Goal: Transaction & Acquisition: Purchase product/service

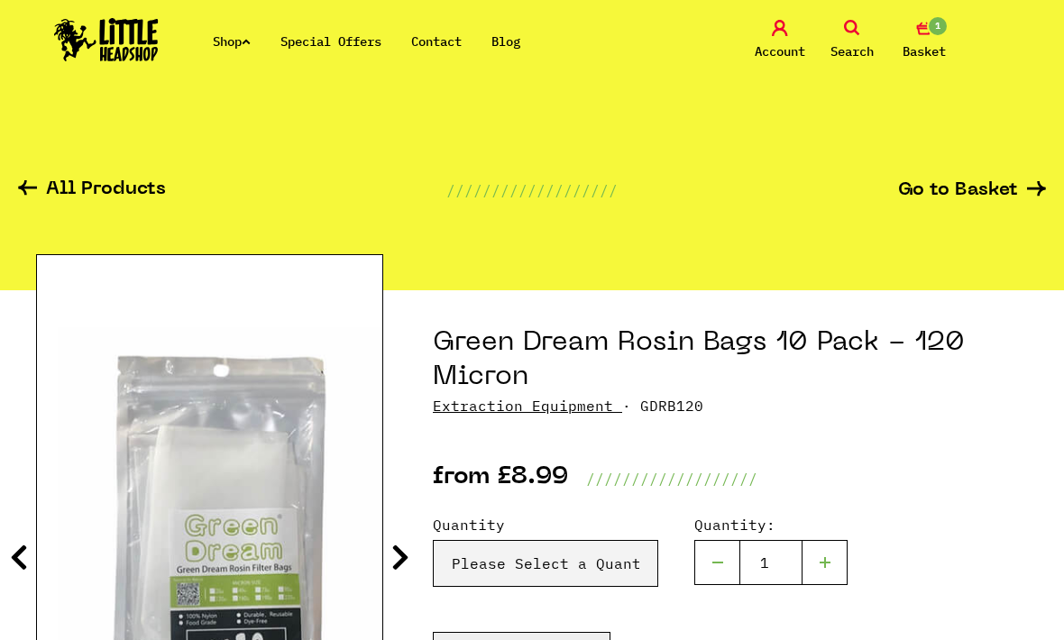
click at [927, 35] on icon "1" at bounding box center [924, 28] width 16 height 16
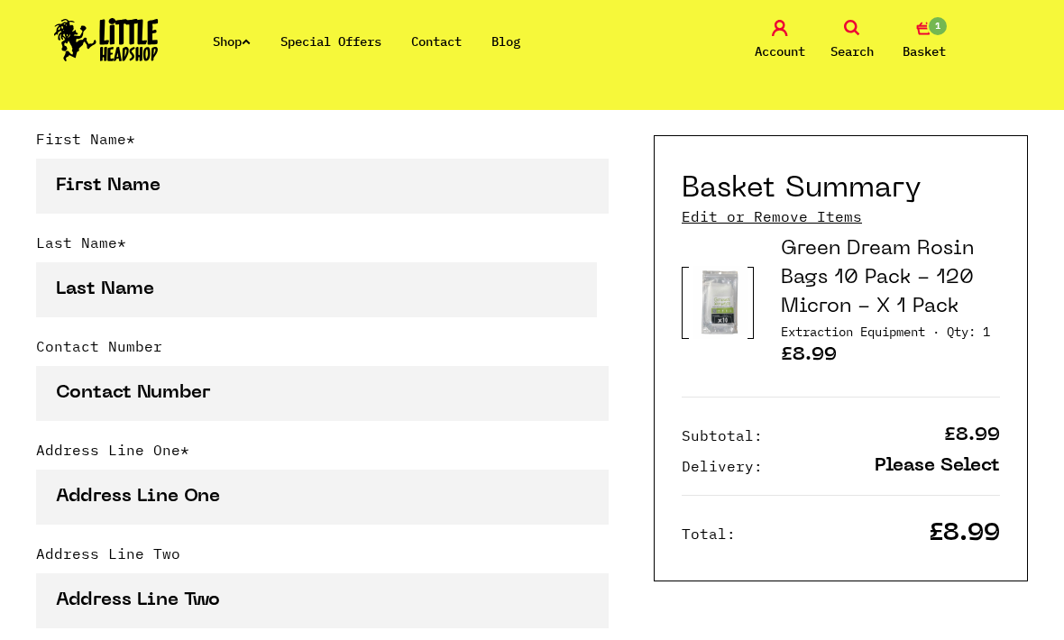
scroll to position [592, 0]
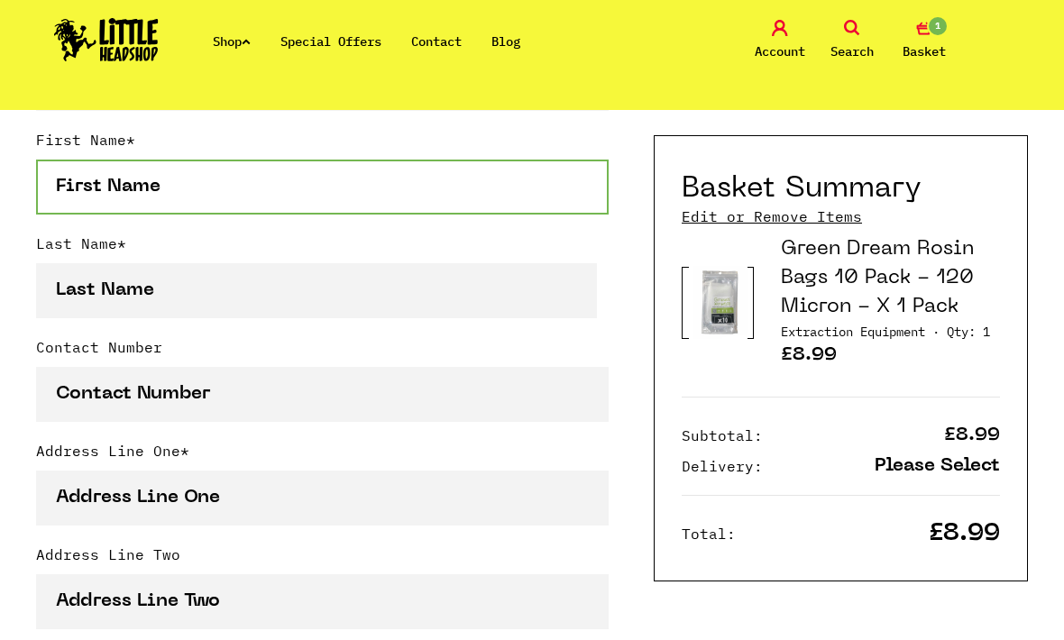
click at [87, 180] on input "First Name *" at bounding box center [322, 187] width 572 height 55
type input "A"
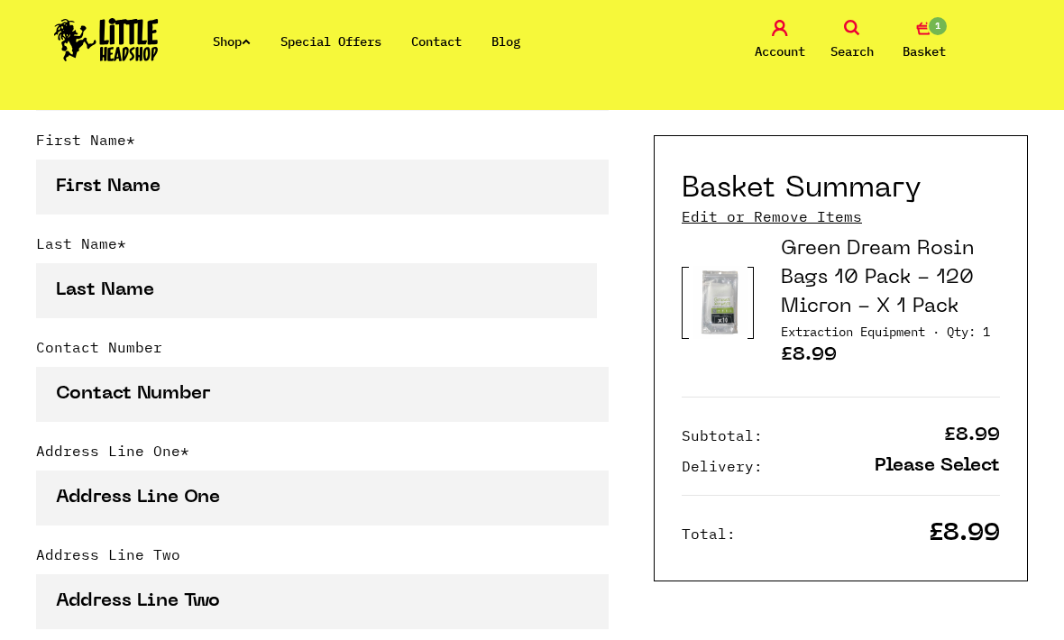
type input "[EMAIL_ADDRESS][DOMAIN_NAME]"
click at [771, 29] on link "Account" at bounding box center [779, 41] width 63 height 42
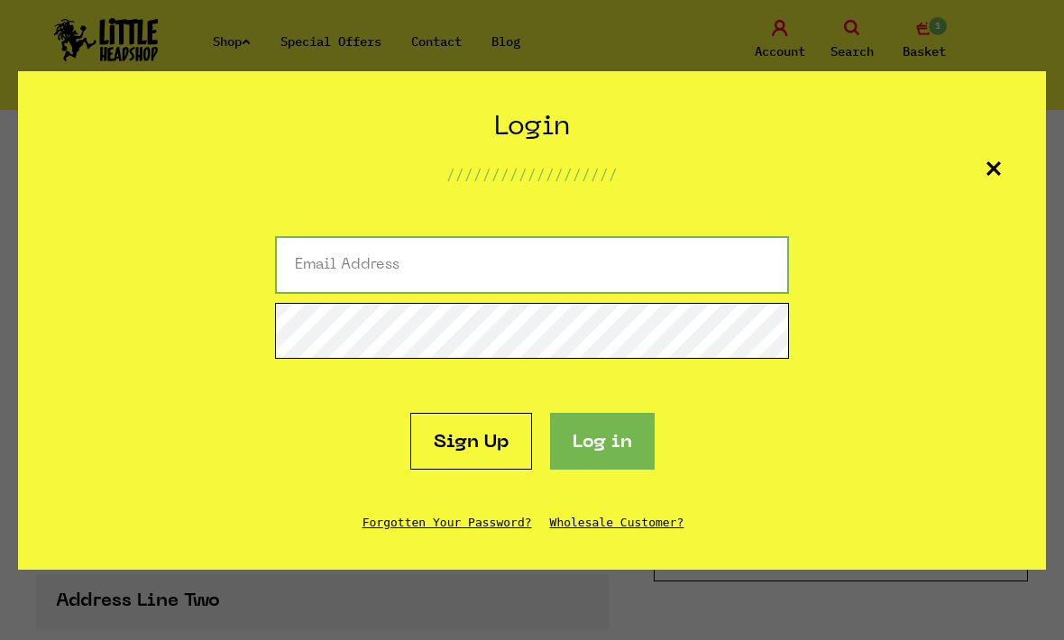
click at [355, 294] on input "Email Address" at bounding box center [532, 265] width 514 height 58
type input "sleep778877@gmail.com"
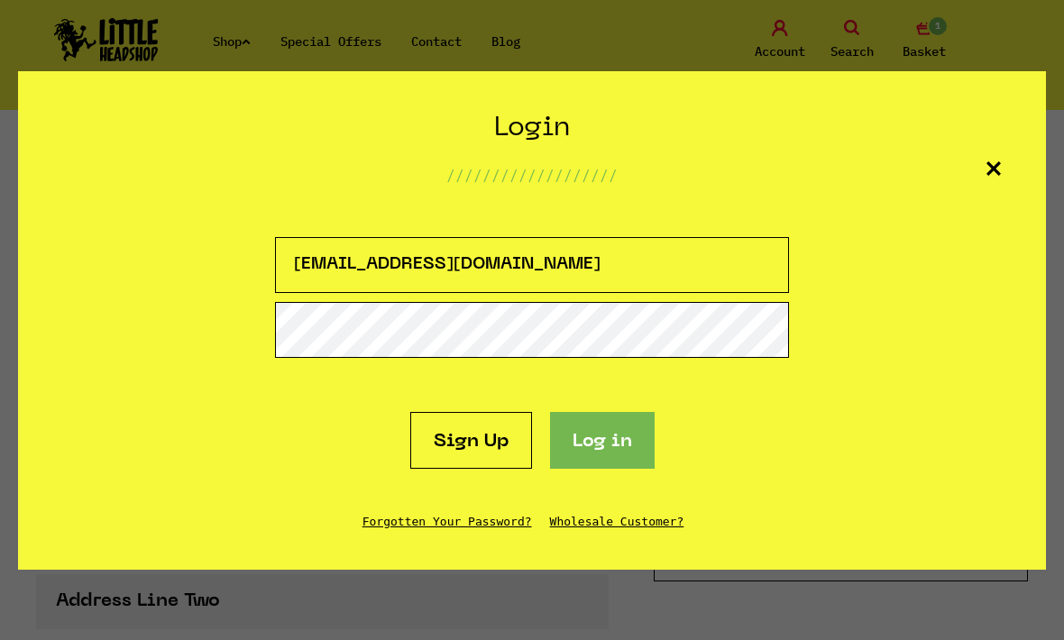
click at [601, 469] on button "Log in" at bounding box center [602, 440] width 105 height 57
click at [592, 469] on button "Log in" at bounding box center [602, 440] width 105 height 57
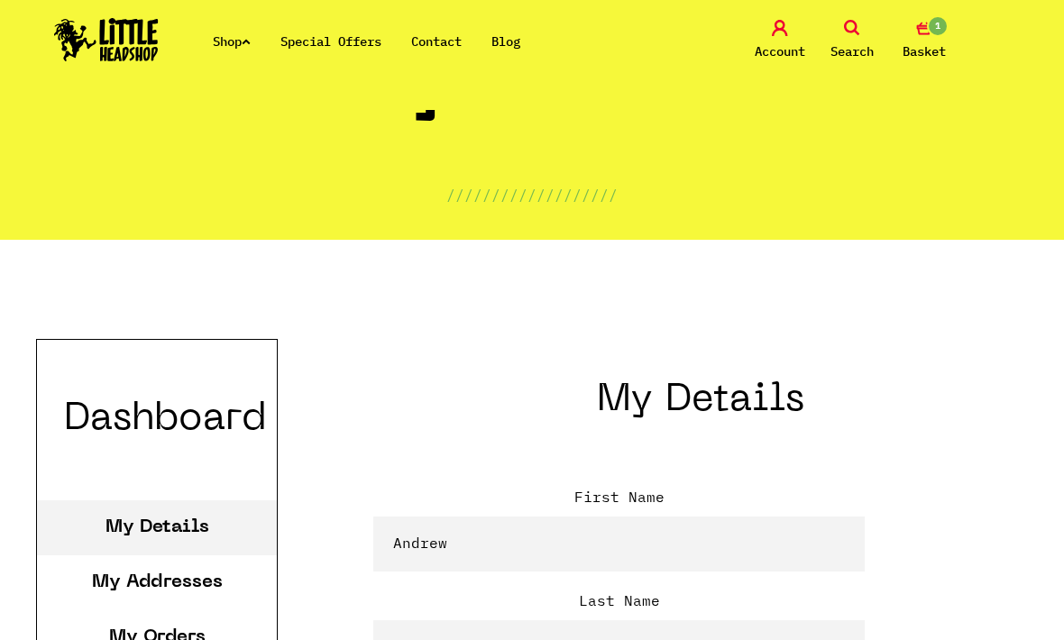
scroll to position [140, 0]
click at [912, 39] on link "1 Basket" at bounding box center [923, 41] width 63 height 42
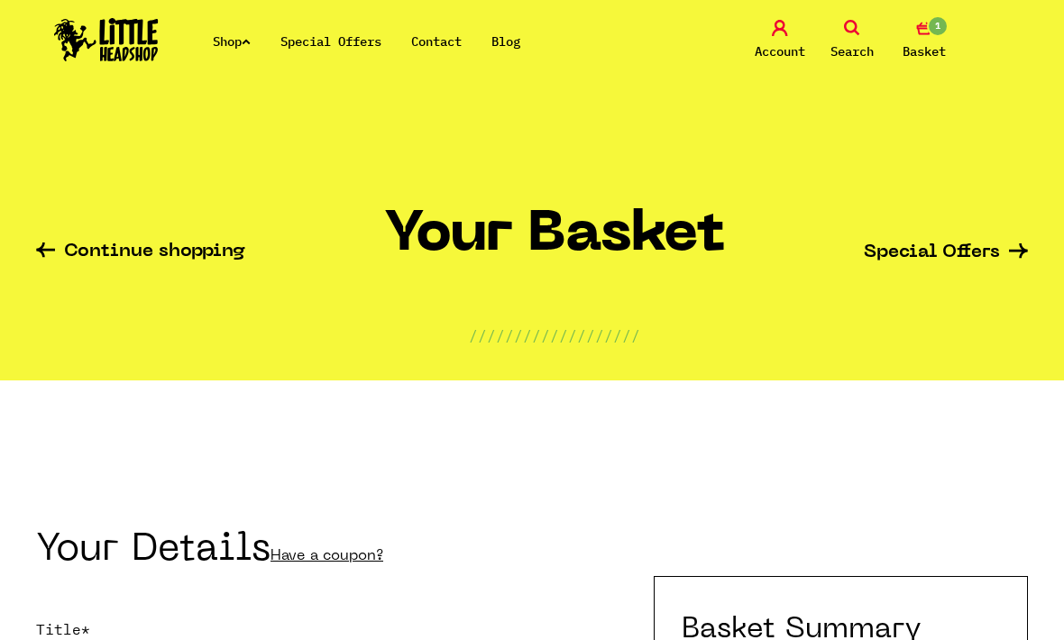
click at [780, 38] on link "Account" at bounding box center [779, 41] width 63 height 42
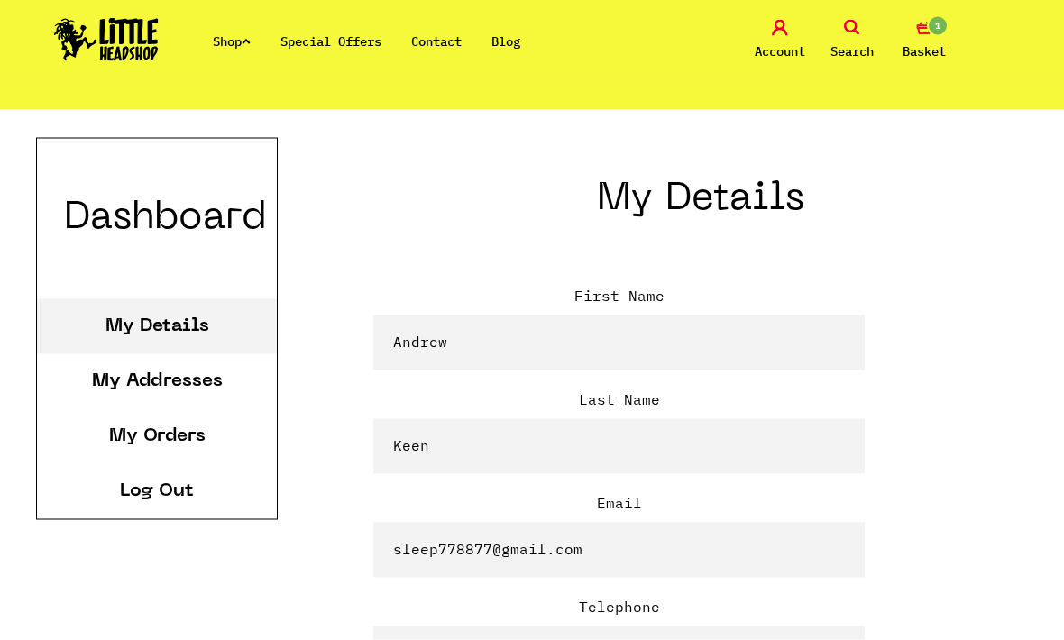
scroll to position [412, 0]
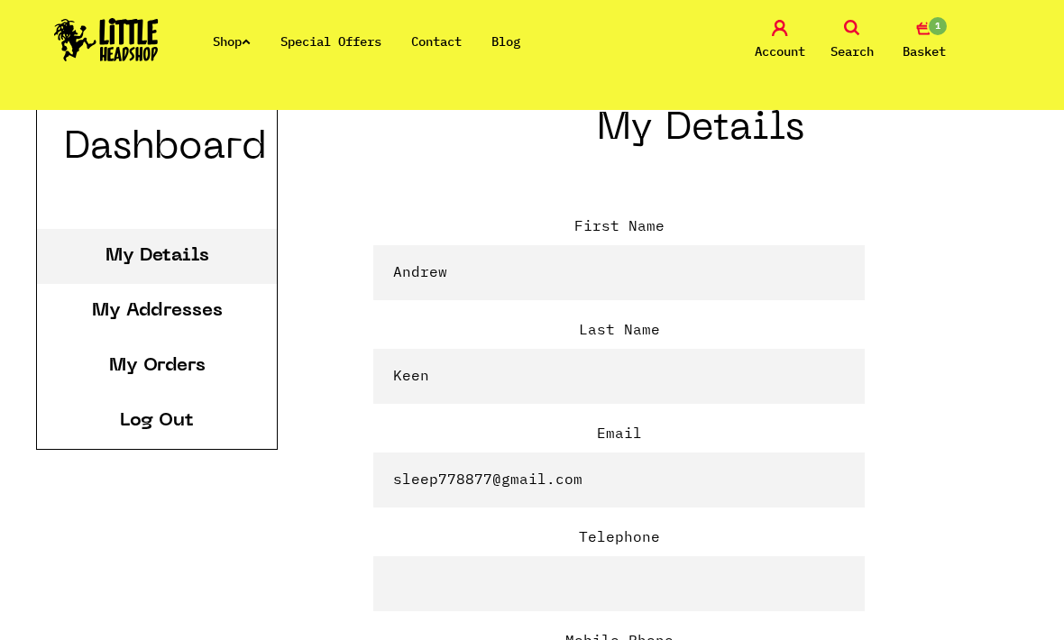
click at [126, 372] on link "My Orders" at bounding box center [157, 366] width 96 height 18
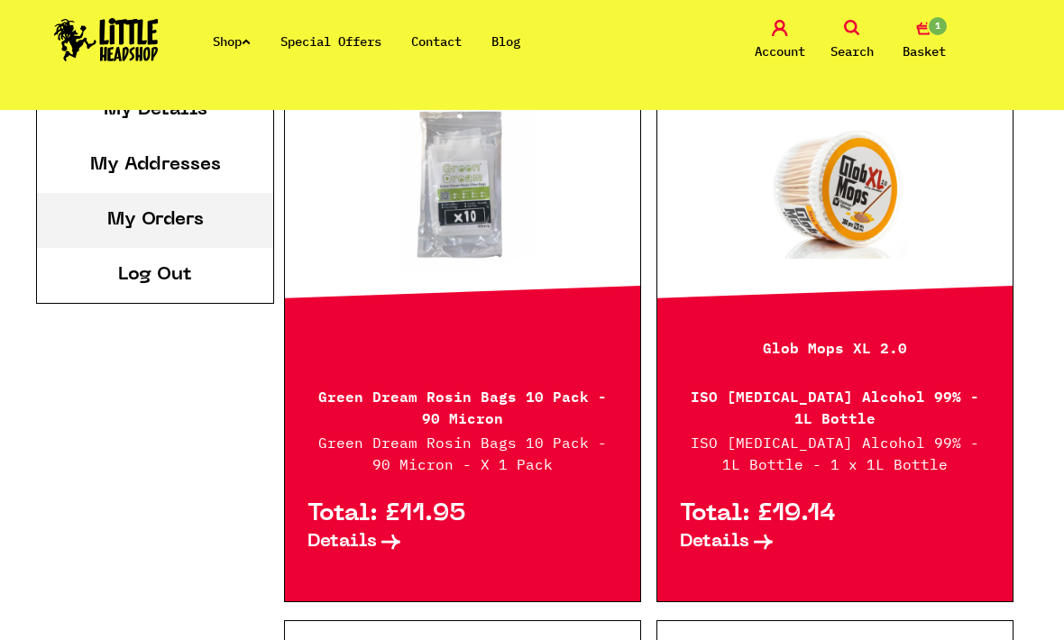
scroll to position [310, 0]
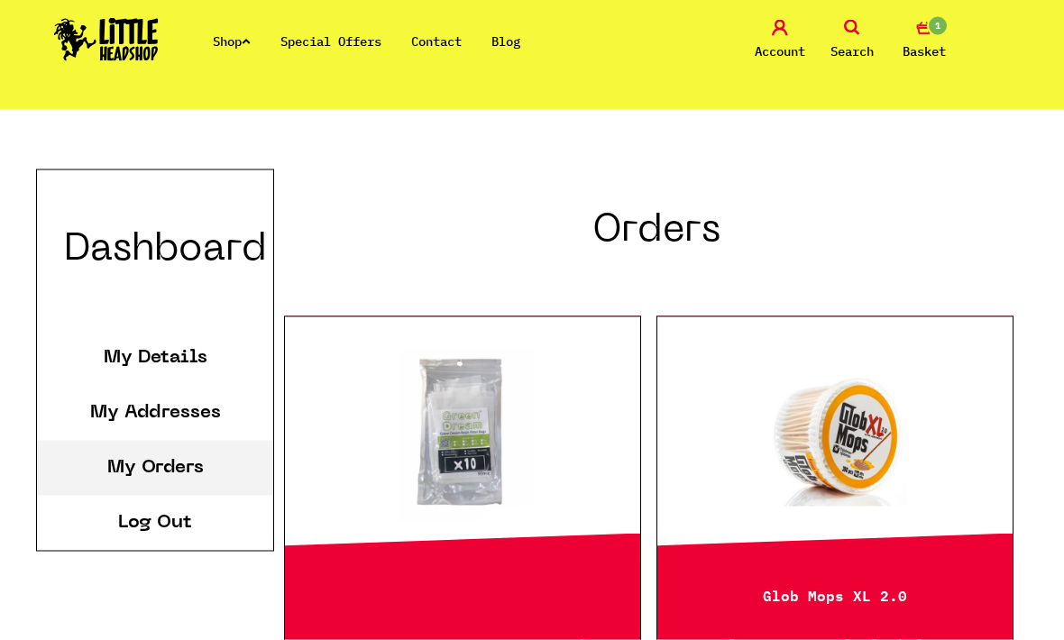
click at [426, 470] on link at bounding box center [462, 439] width 355 height 180
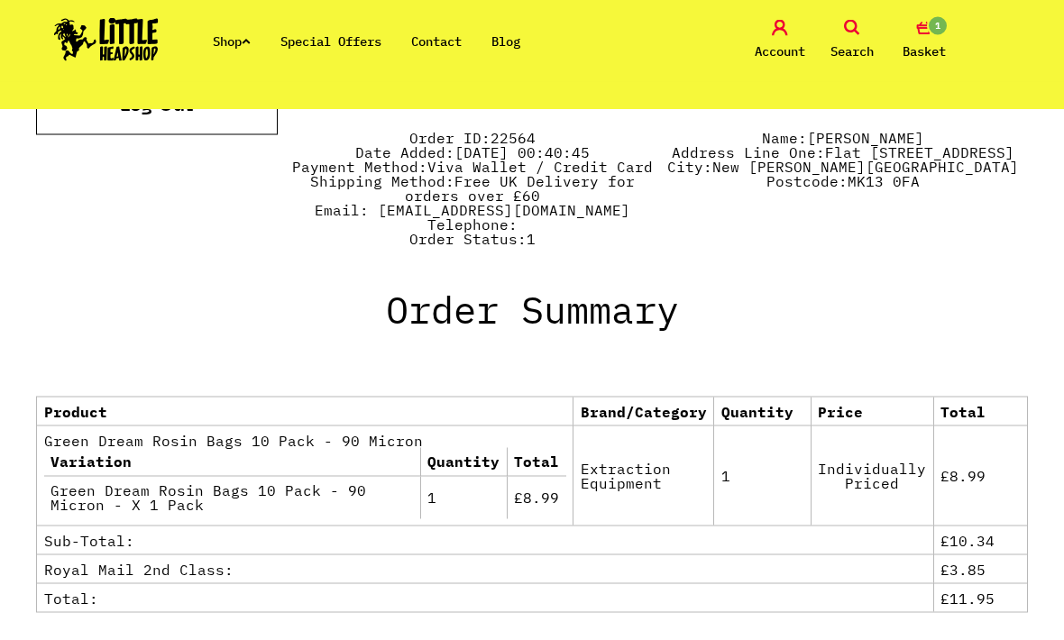
scroll to position [727, 0]
click at [934, 49] on span "Basket" at bounding box center [923, 52] width 43 height 22
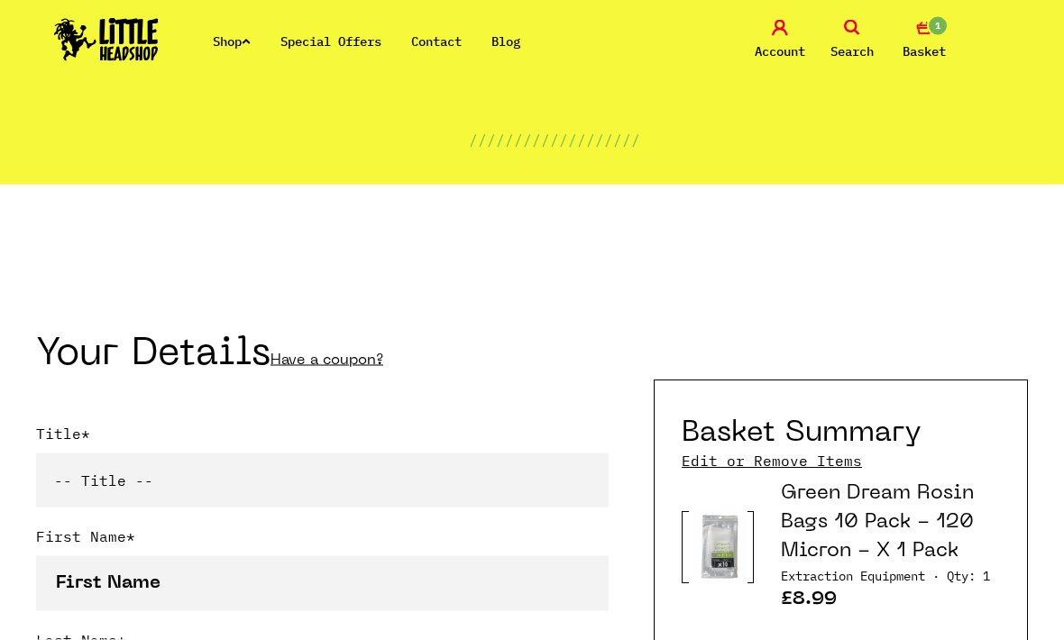
scroll to position [222, 0]
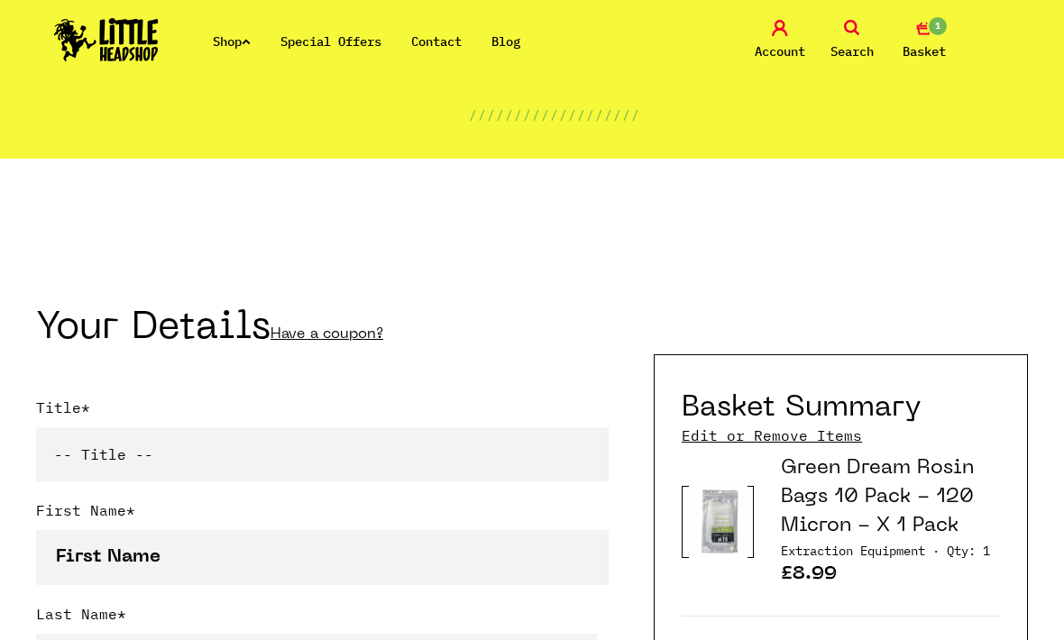
click at [149, 456] on select "-- Title -- Mr Mrs Ms Miss Dr Prof" at bounding box center [322, 454] width 572 height 54
select select "mr"
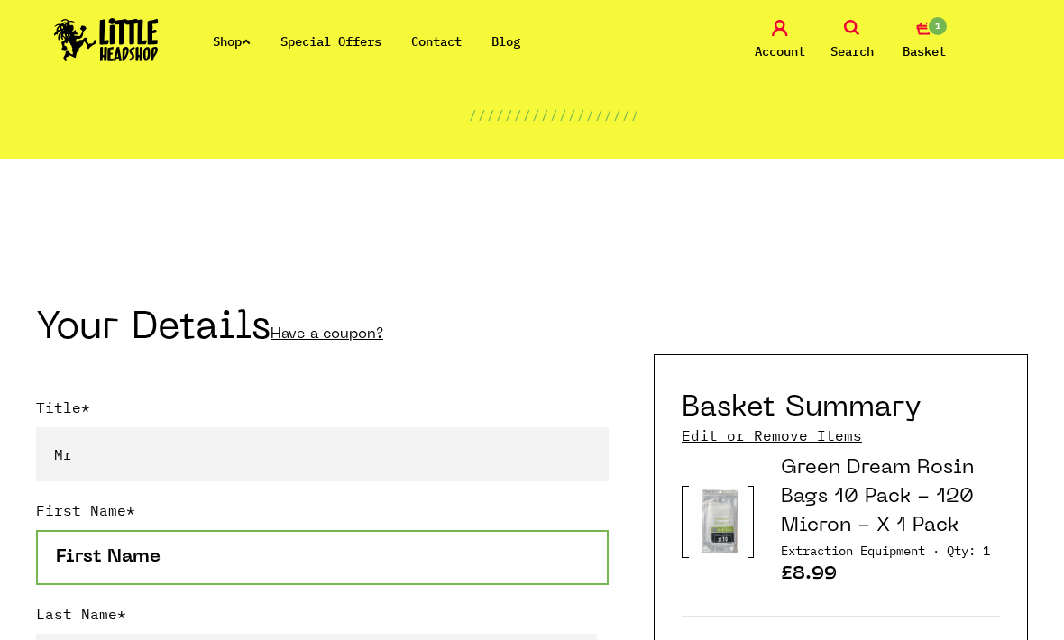
click at [69, 553] on input "First Name *" at bounding box center [322, 557] width 572 height 55
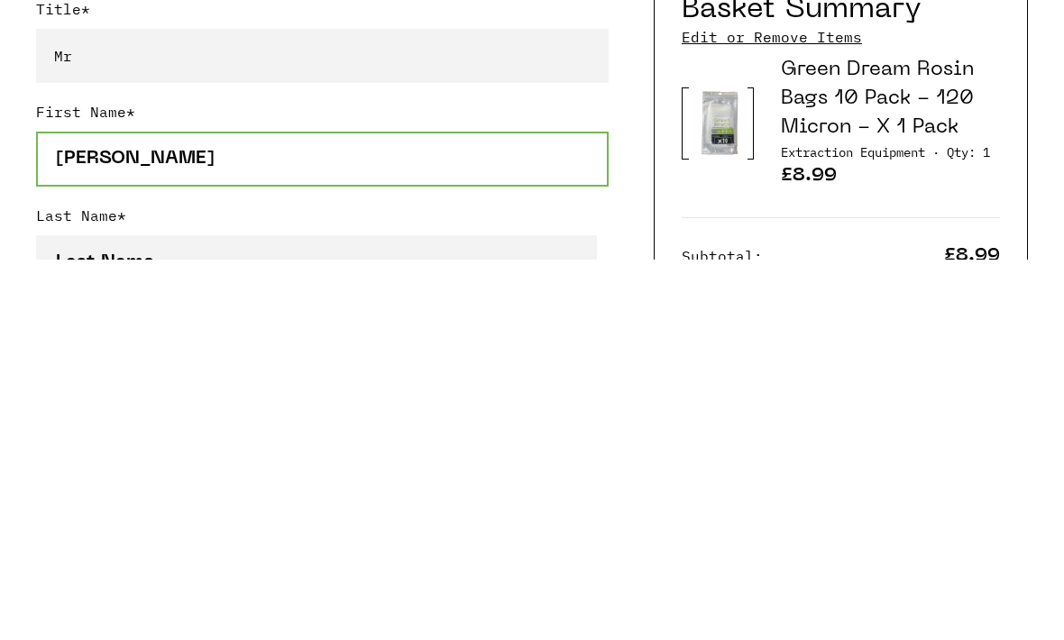
type input "Andrew"
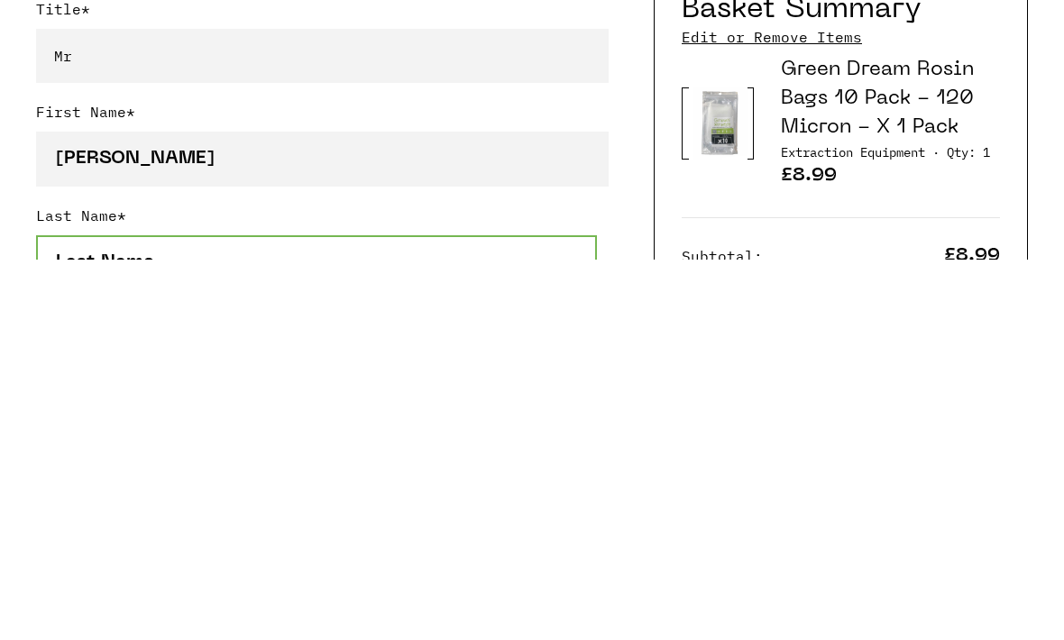
click at [183, 616] on input "Last Name *" at bounding box center [316, 643] width 561 height 55
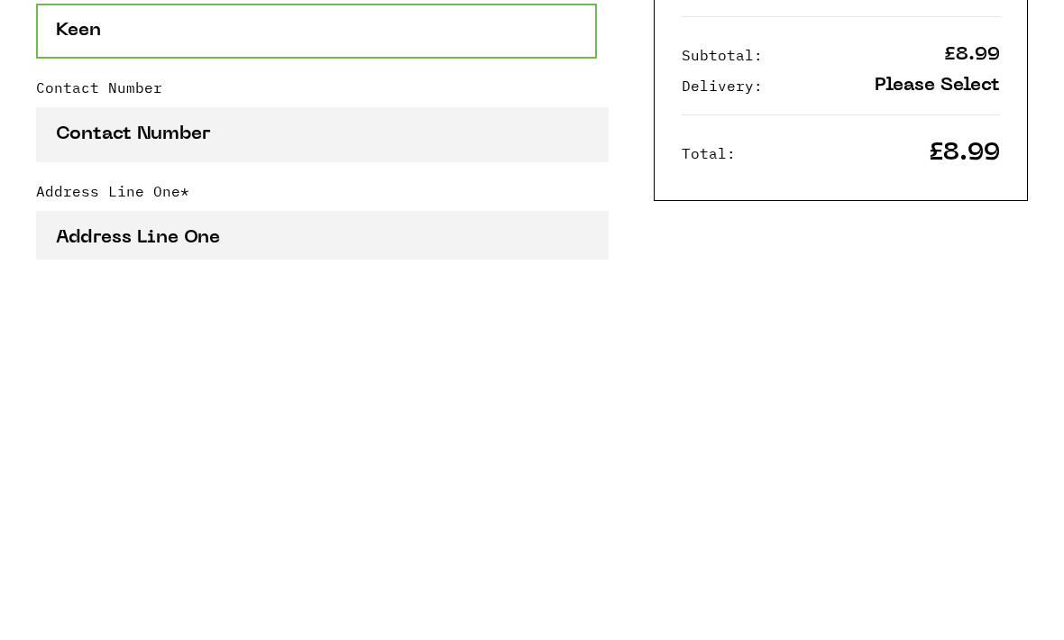
scroll to position [489, 0]
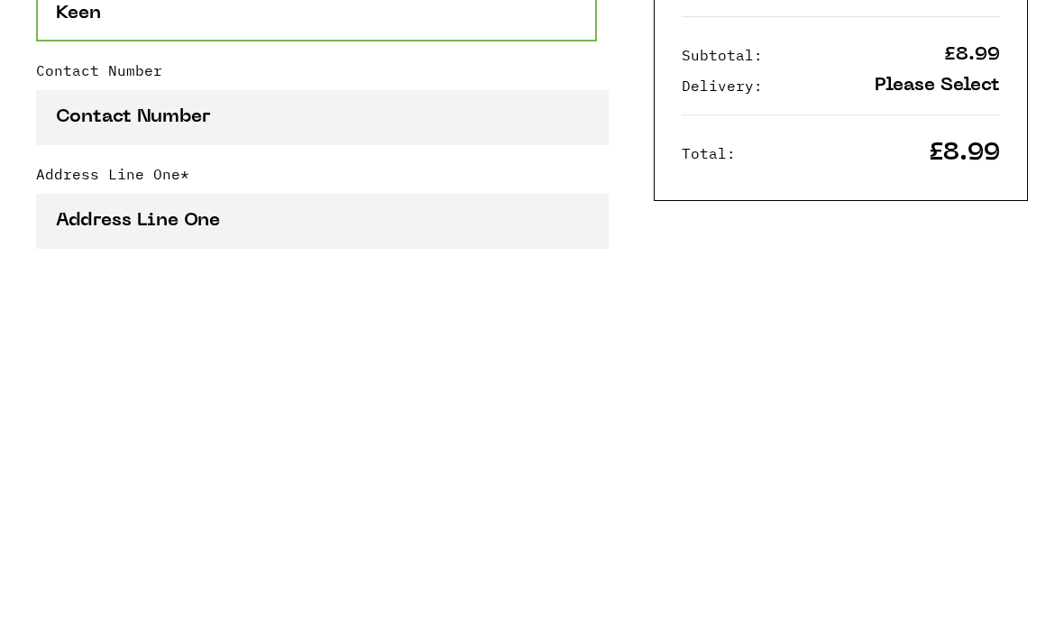
type input "Keen"
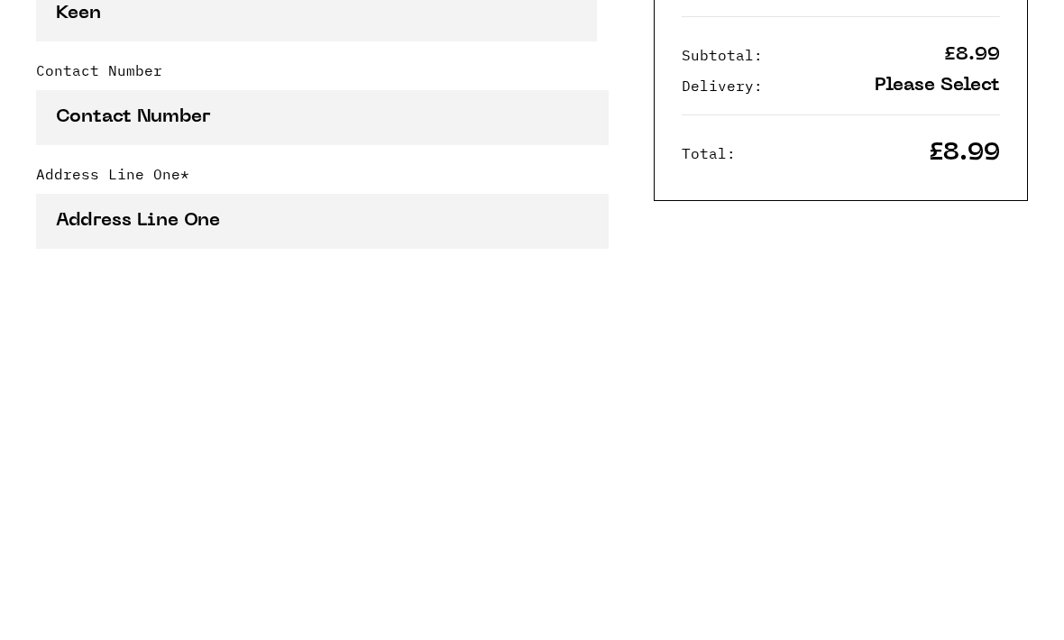
click at [88, 471] on input "Contact Number" at bounding box center [322, 498] width 572 height 55
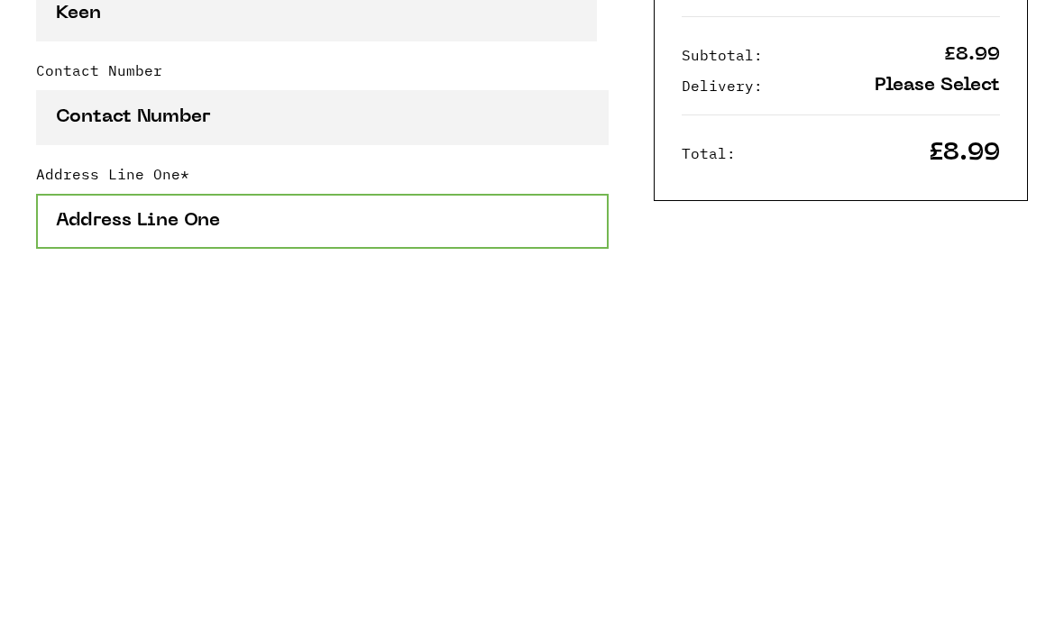
click at [128, 574] on input "Address Line One *" at bounding box center [322, 601] width 572 height 55
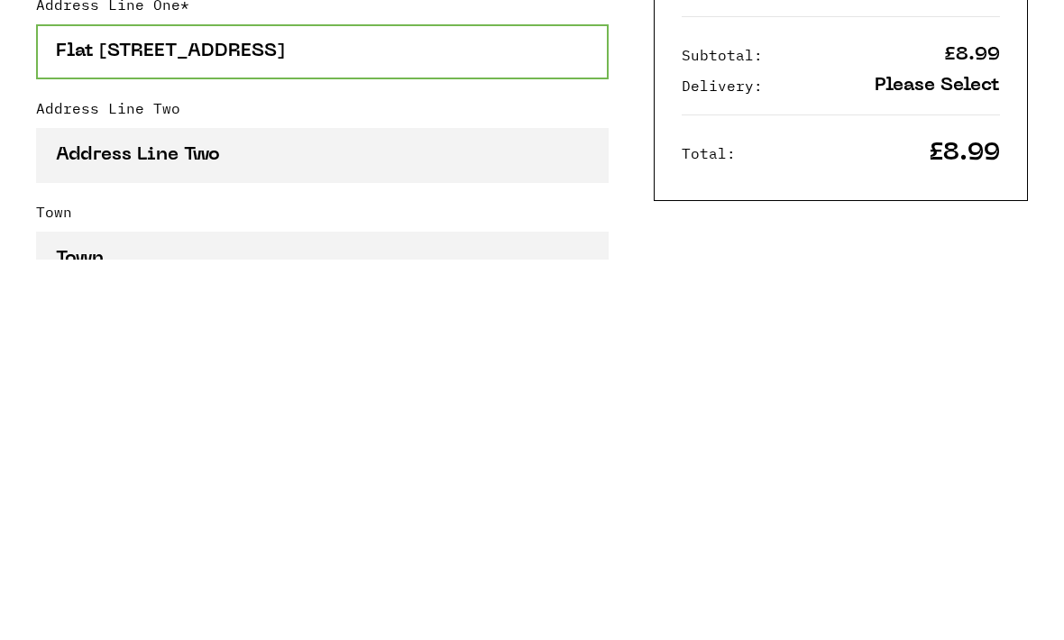
scroll to position [659, 0]
type input "Flat 6 19 Rowlandson Way"
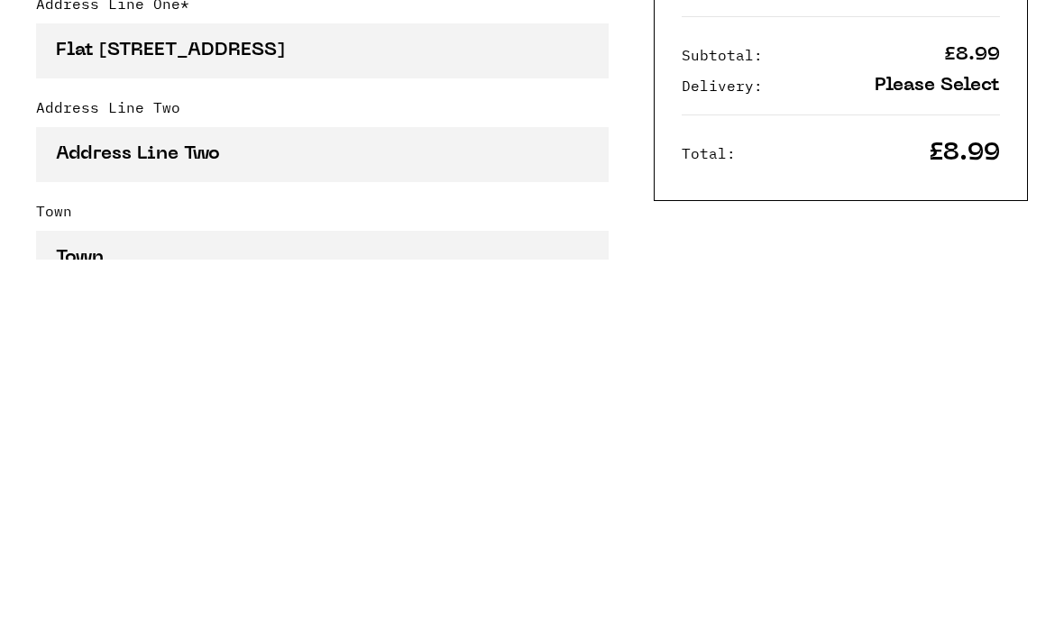
click at [160, 508] on input "Address Line Two" at bounding box center [322, 535] width 572 height 55
click at [106, 611] on input "Town" at bounding box center [322, 638] width 572 height 55
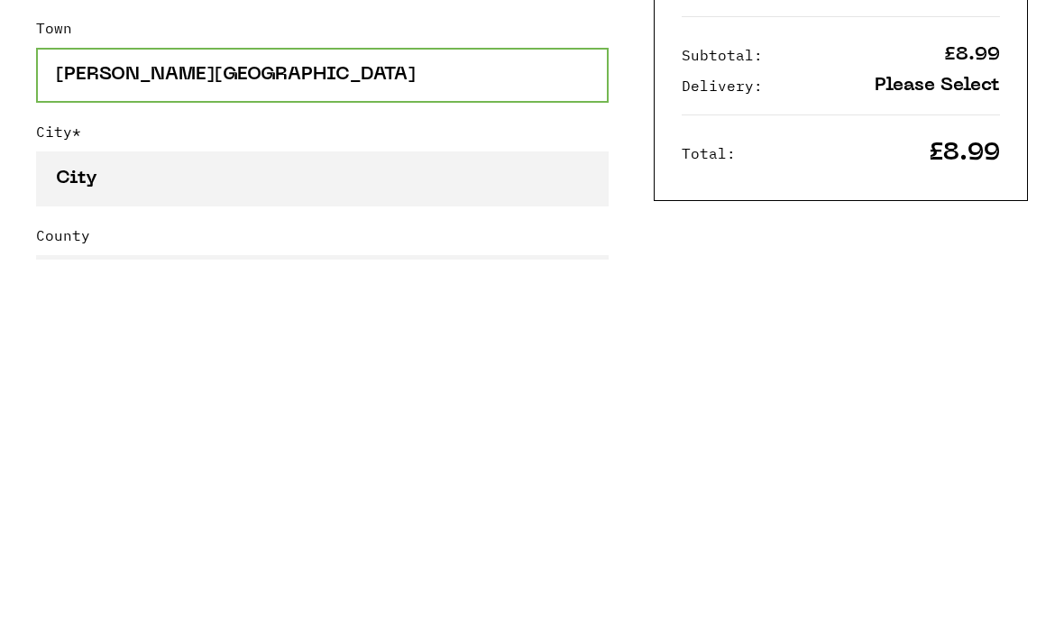
scroll to position [854, 0]
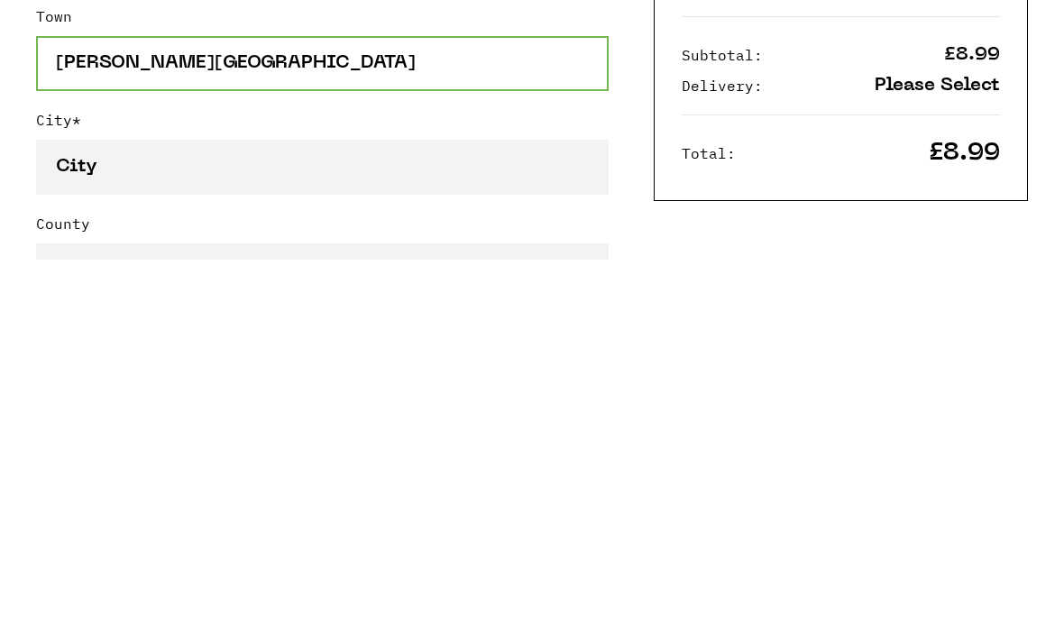
type input "Milton Keynes"
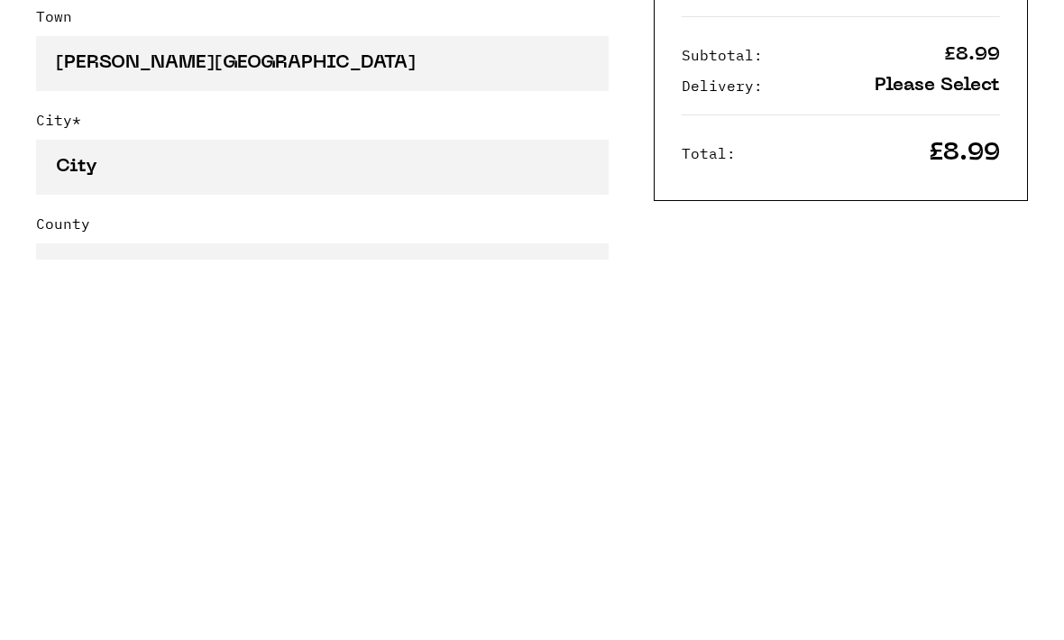
click at [139, 520] on input "City *" at bounding box center [322, 547] width 572 height 55
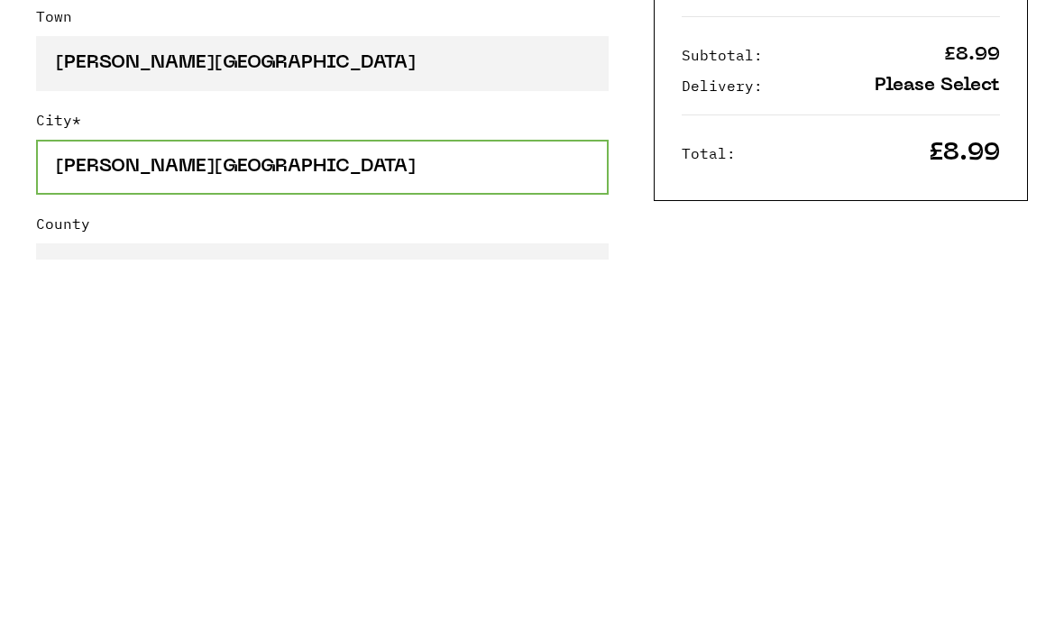
type input "Milton Keynes"
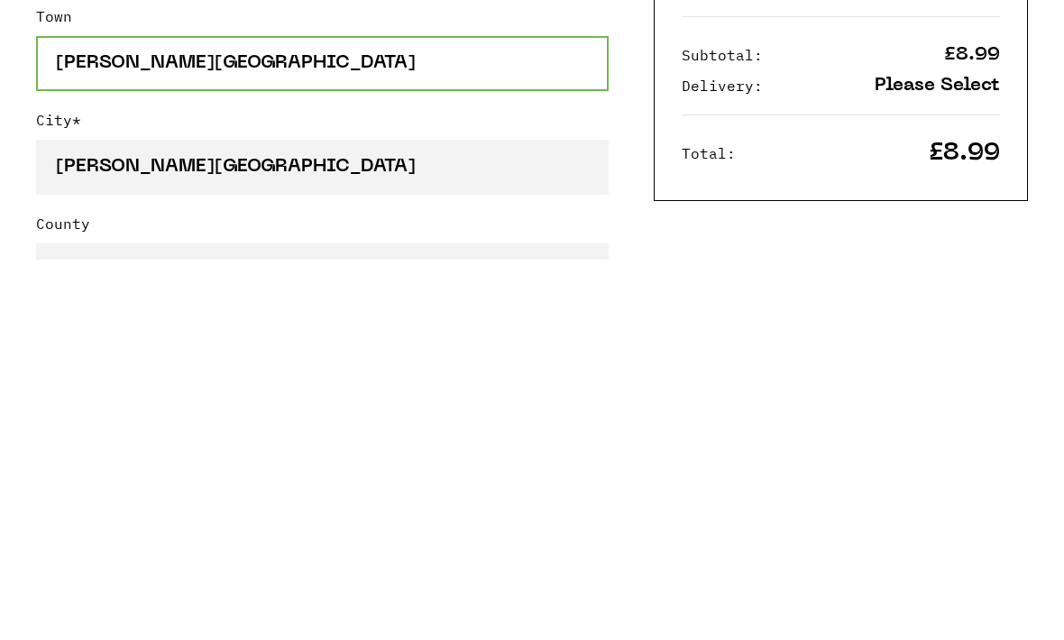
click at [145, 416] on input "Milton Keynes" at bounding box center [322, 443] width 572 height 55
click at [138, 416] on input "Milton Keynes" at bounding box center [322, 443] width 572 height 55
click at [142, 416] on input "Milton Keynes" at bounding box center [322, 443] width 572 height 55
click at [137, 416] on input "Milton Keynes" at bounding box center [322, 443] width 572 height 55
click at [134, 416] on input "Milton Keynes" at bounding box center [322, 443] width 572 height 55
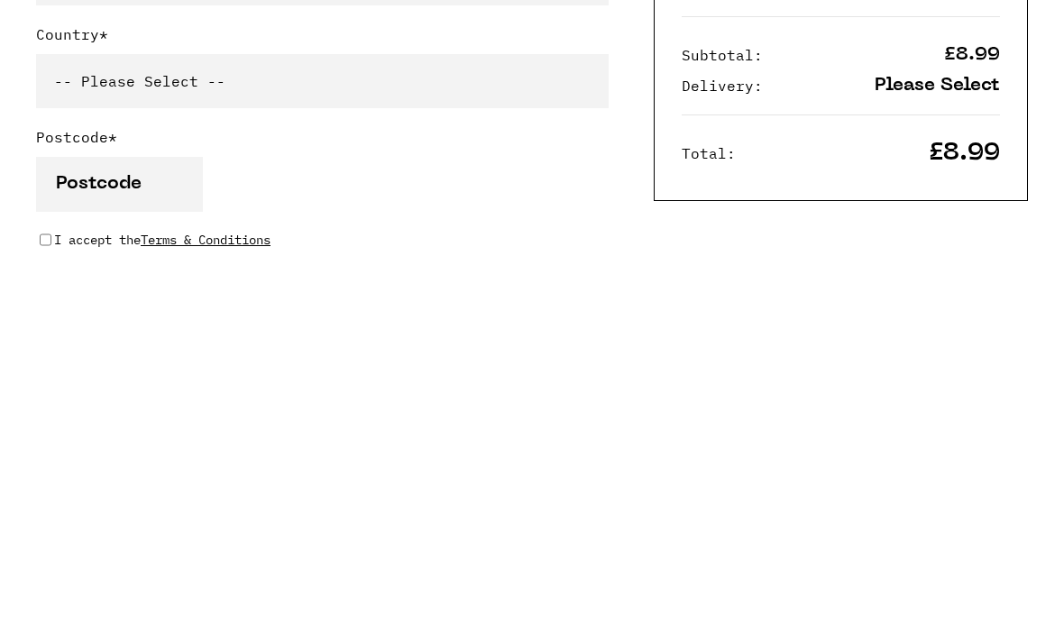
click at [89, 435] on select "-- Please Select -- United Kingdom Sweden Spain Slovenia Romania Portugal Polan…" at bounding box center [322, 462] width 572 height 54
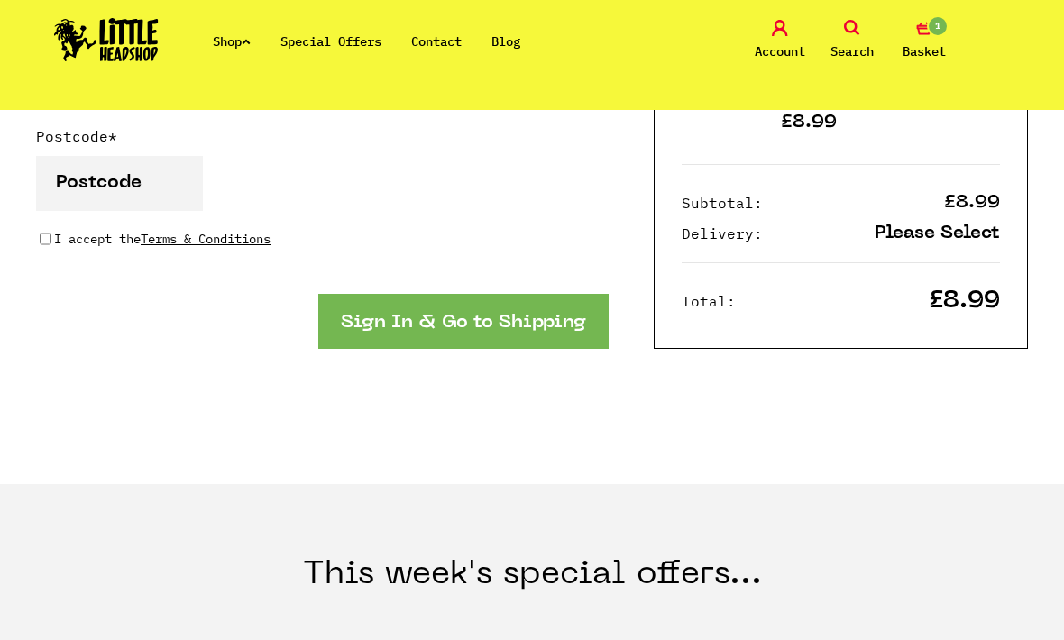
select select "826"
click at [58, 166] on input "Postcode *" at bounding box center [119, 183] width 167 height 55
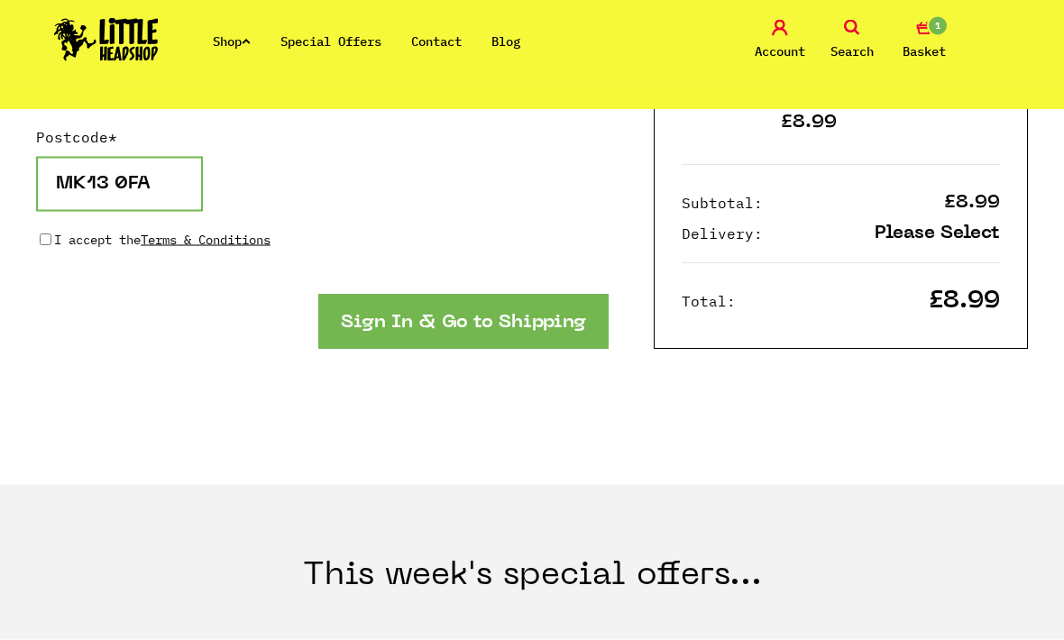
type input "MK13 0FA"
click at [59, 243] on p "I accept the Terms & Conditions" at bounding box center [162, 240] width 216 height 20
click at [51, 243] on input "I accept the Terms & Conditions" at bounding box center [46, 240] width 12 height 14
checkbox input "true"
click at [371, 311] on button "Sign In & Go to Shipping" at bounding box center [463, 322] width 290 height 55
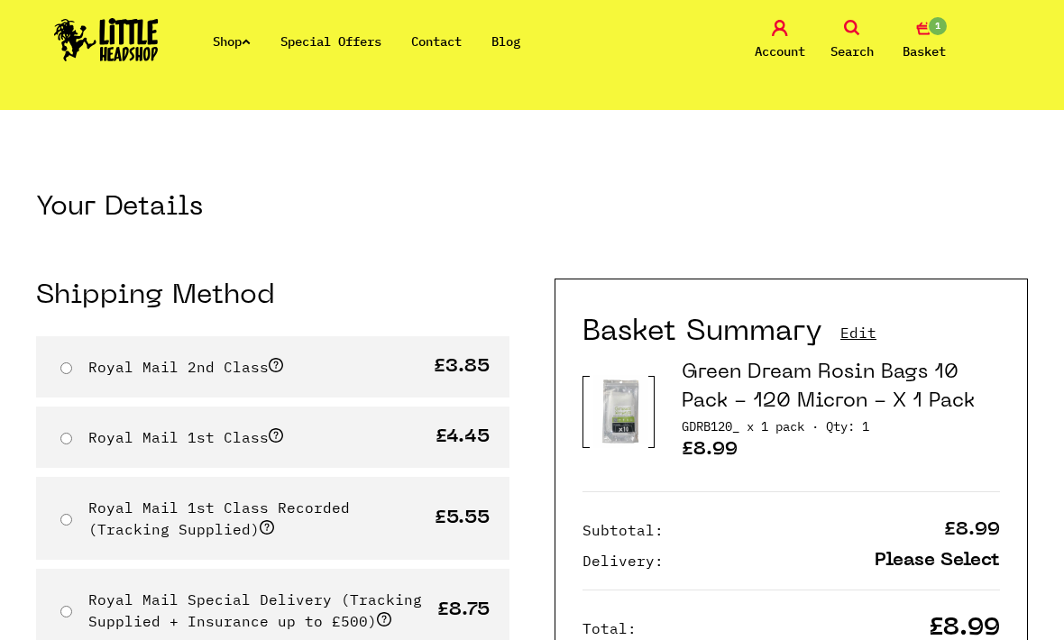
click at [70, 362] on input "Royal Mail 2nd Class" at bounding box center [66, 368] width 12 height 12
radio input "true"
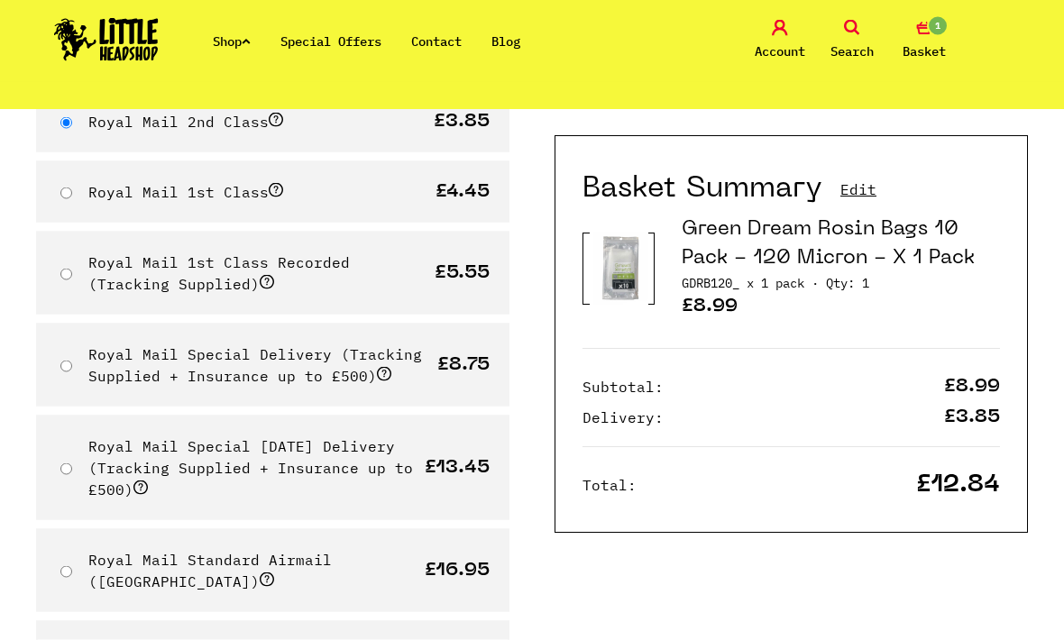
scroll to position [378, 0]
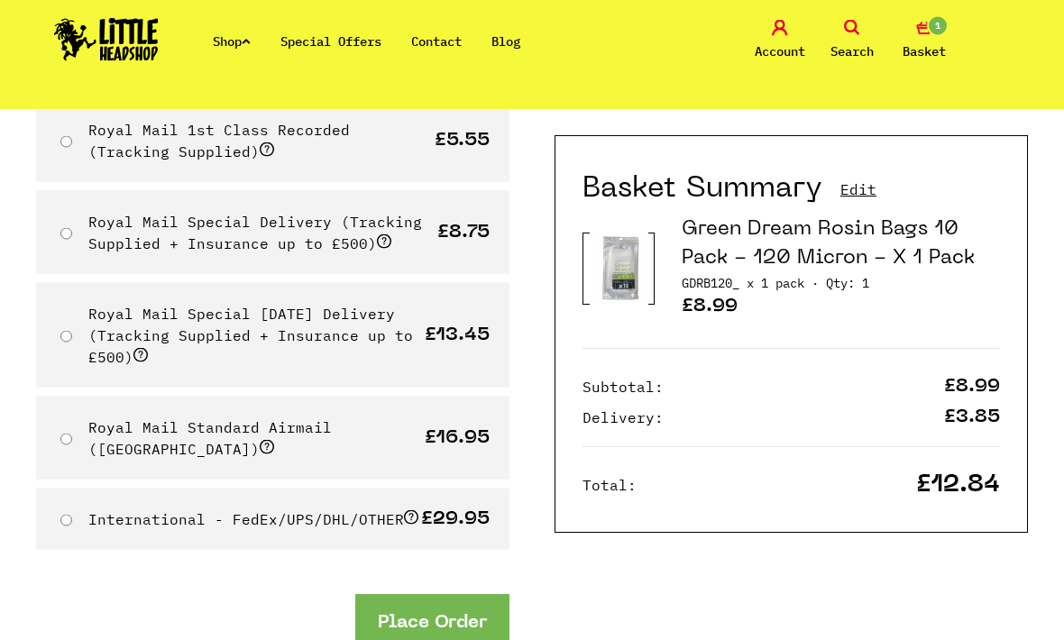
click at [378, 607] on button "Place Order" at bounding box center [432, 622] width 154 height 55
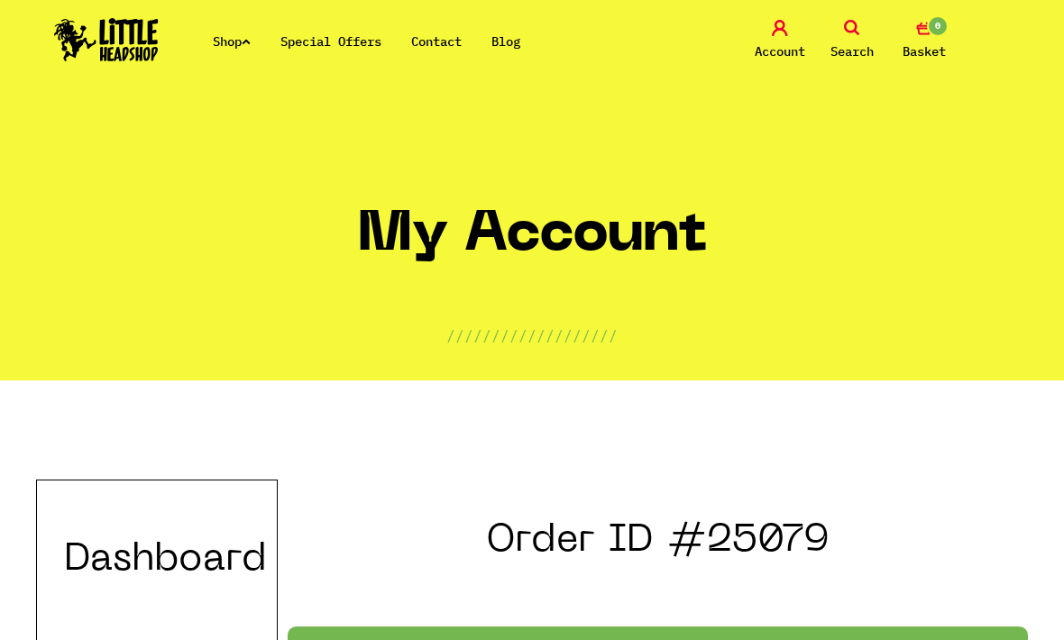
scroll to position [100, 0]
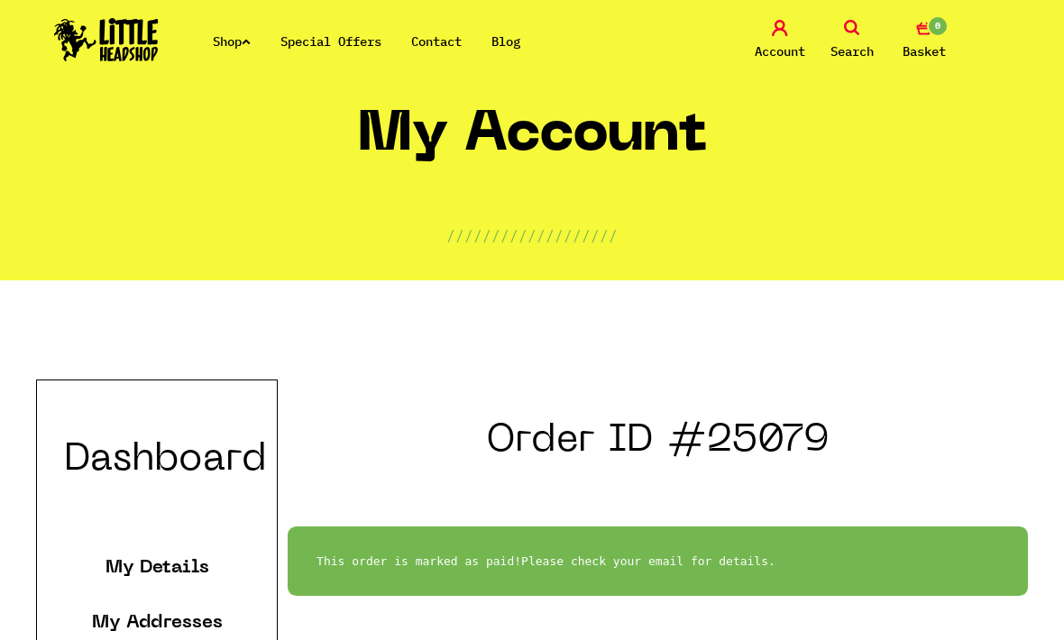
click at [127, 41] on img at bounding box center [106, 39] width 105 height 43
